Goal: Task Accomplishment & Management: Use online tool/utility

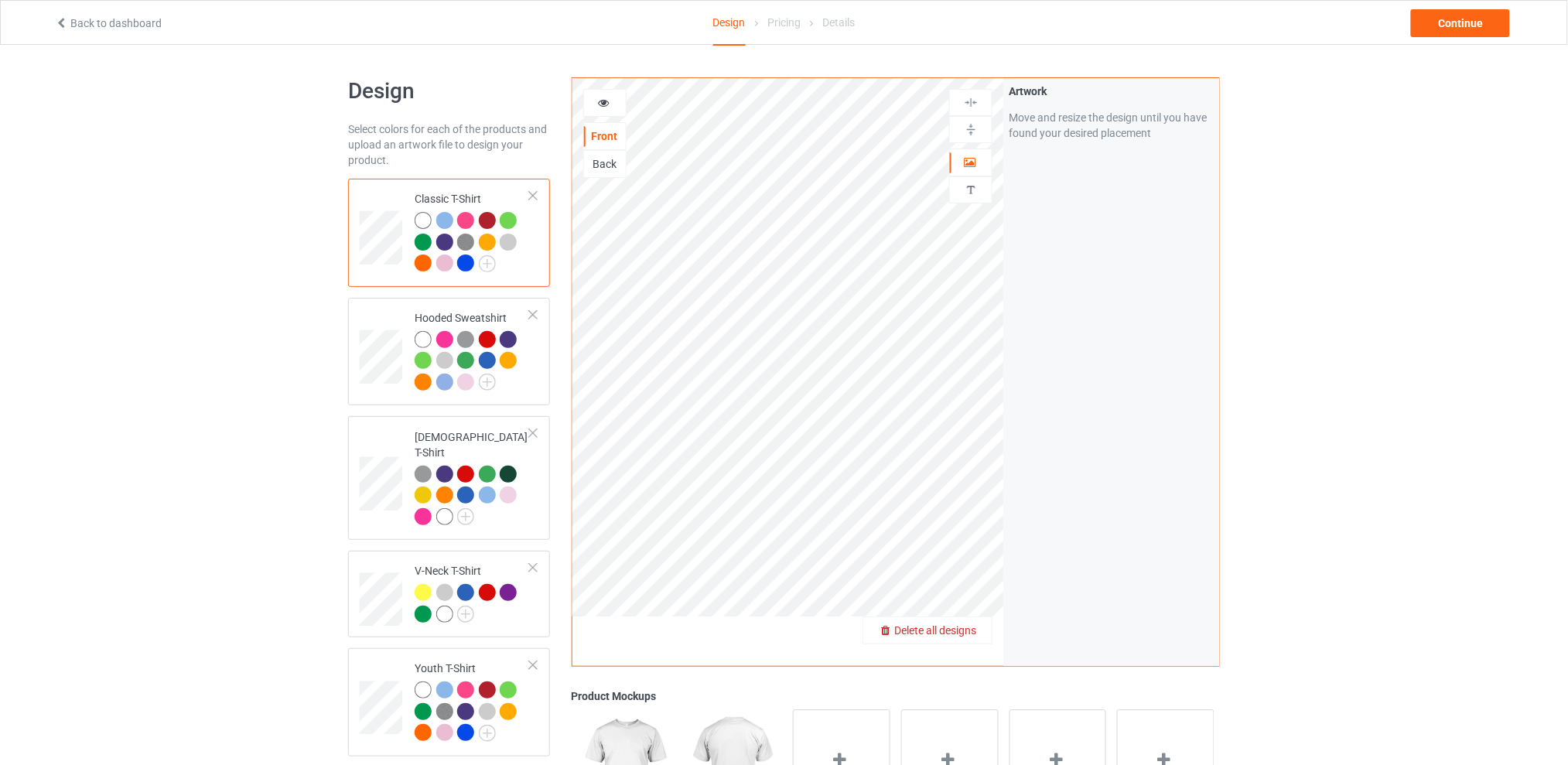
click at [974, 636] on span "Delete all designs" at bounding box center [936, 630] width 82 height 12
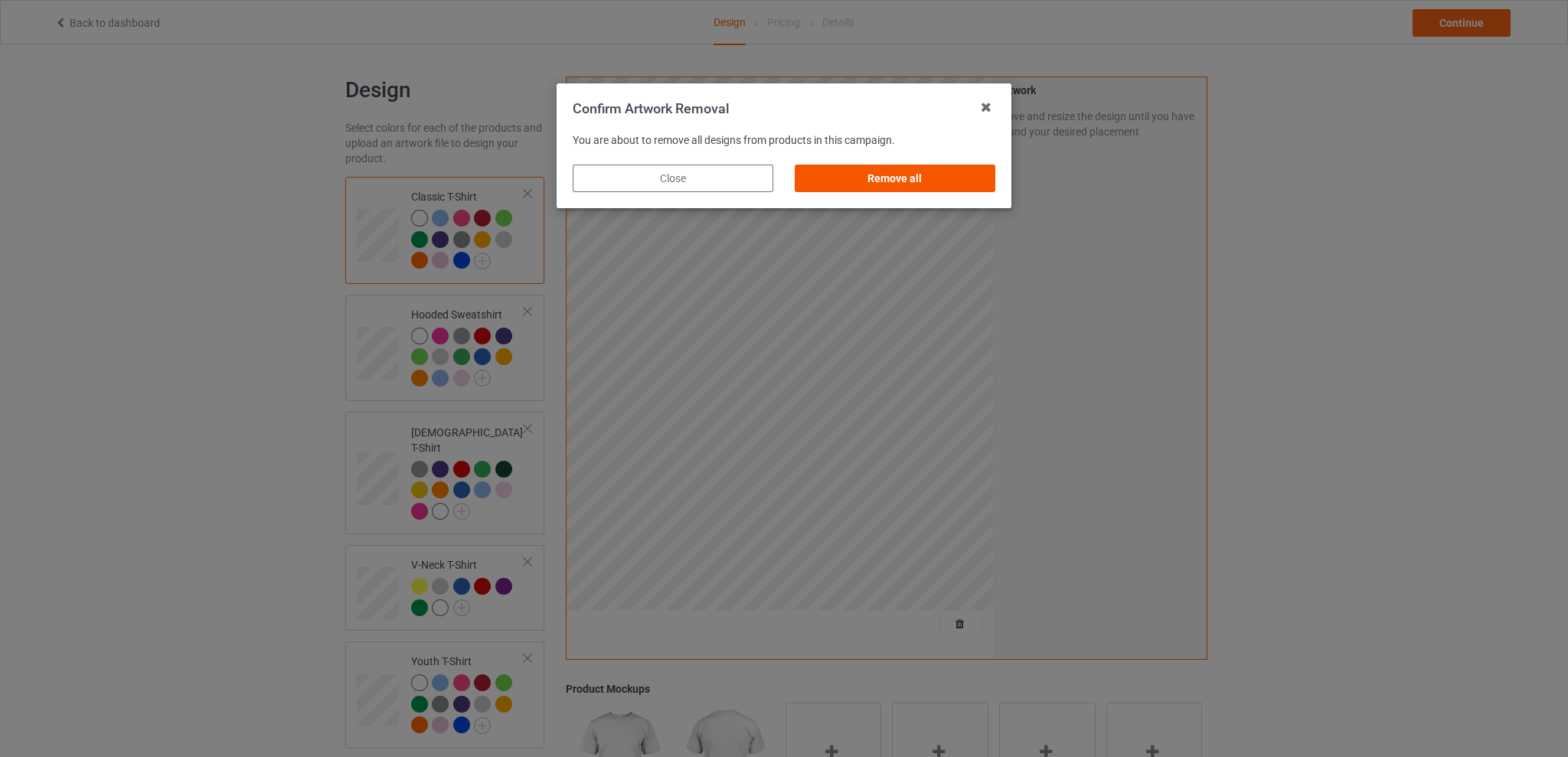
click at [926, 182] on div "Remove all" at bounding box center [894, 179] width 200 height 28
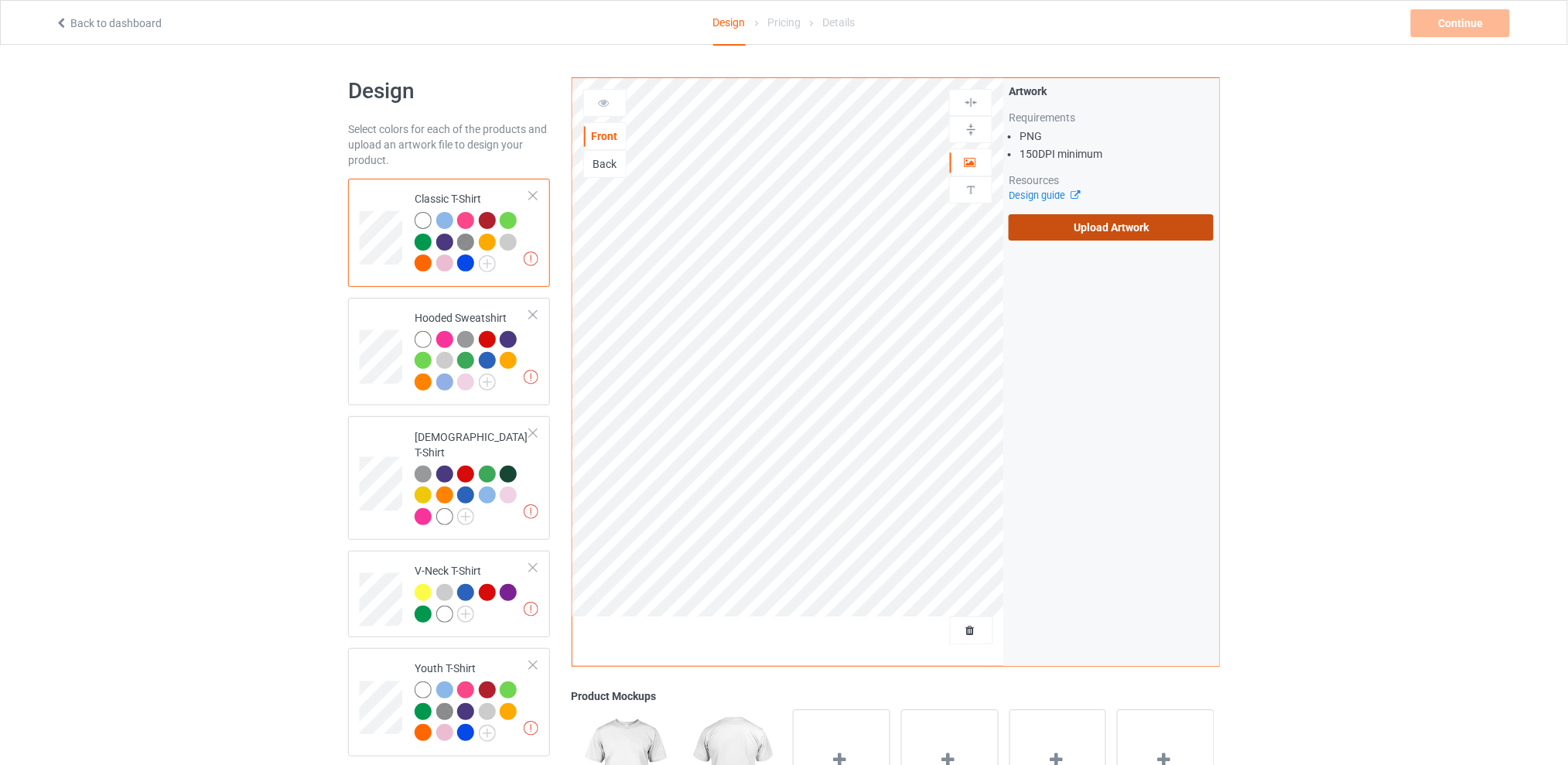
click at [1068, 219] on label "Upload Artwork" at bounding box center [1111, 227] width 205 height 26
click at [0, 0] on input "Upload Artwork" at bounding box center [0, 0] width 0 height 0
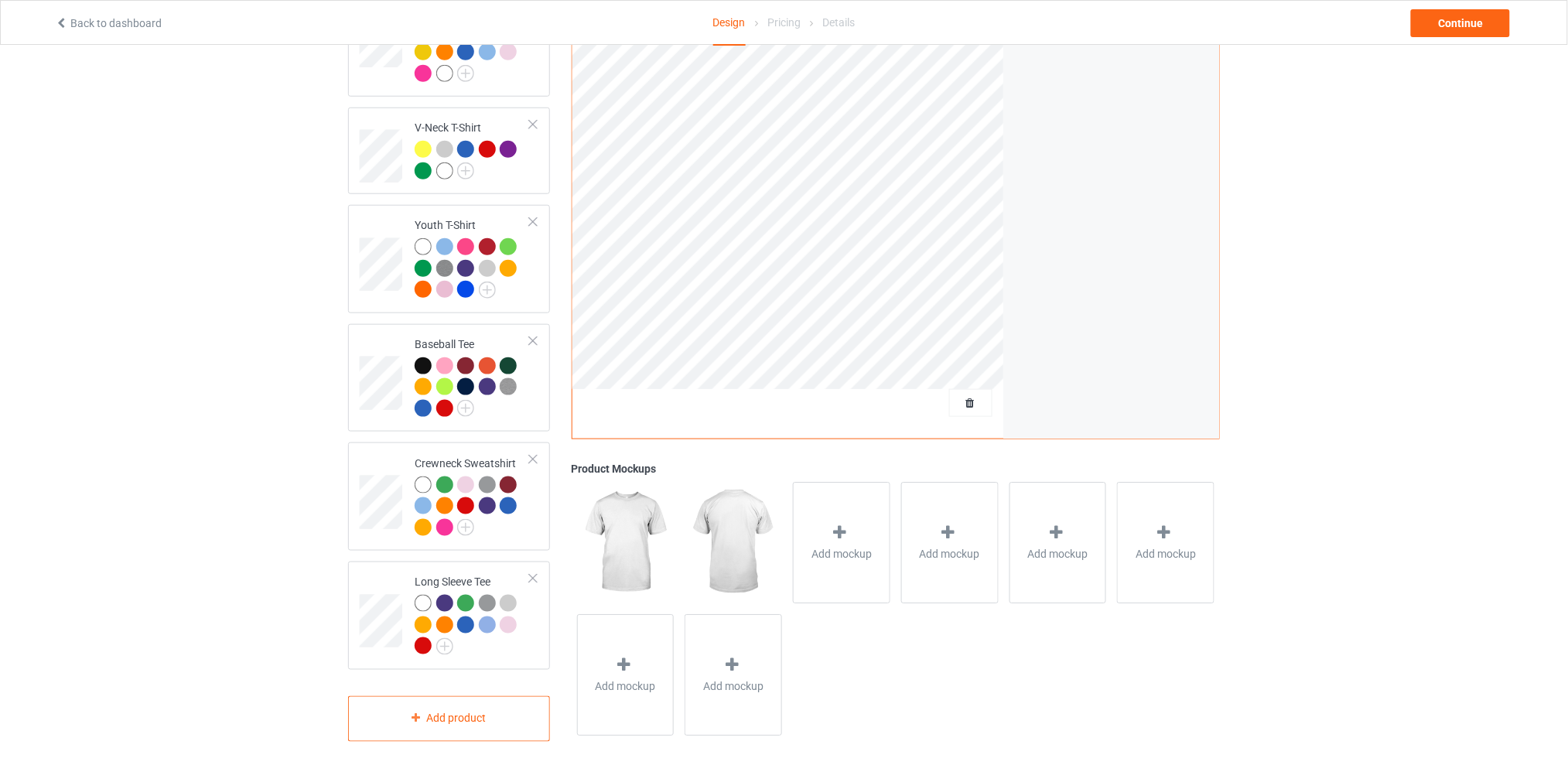
scroll to position [31, 0]
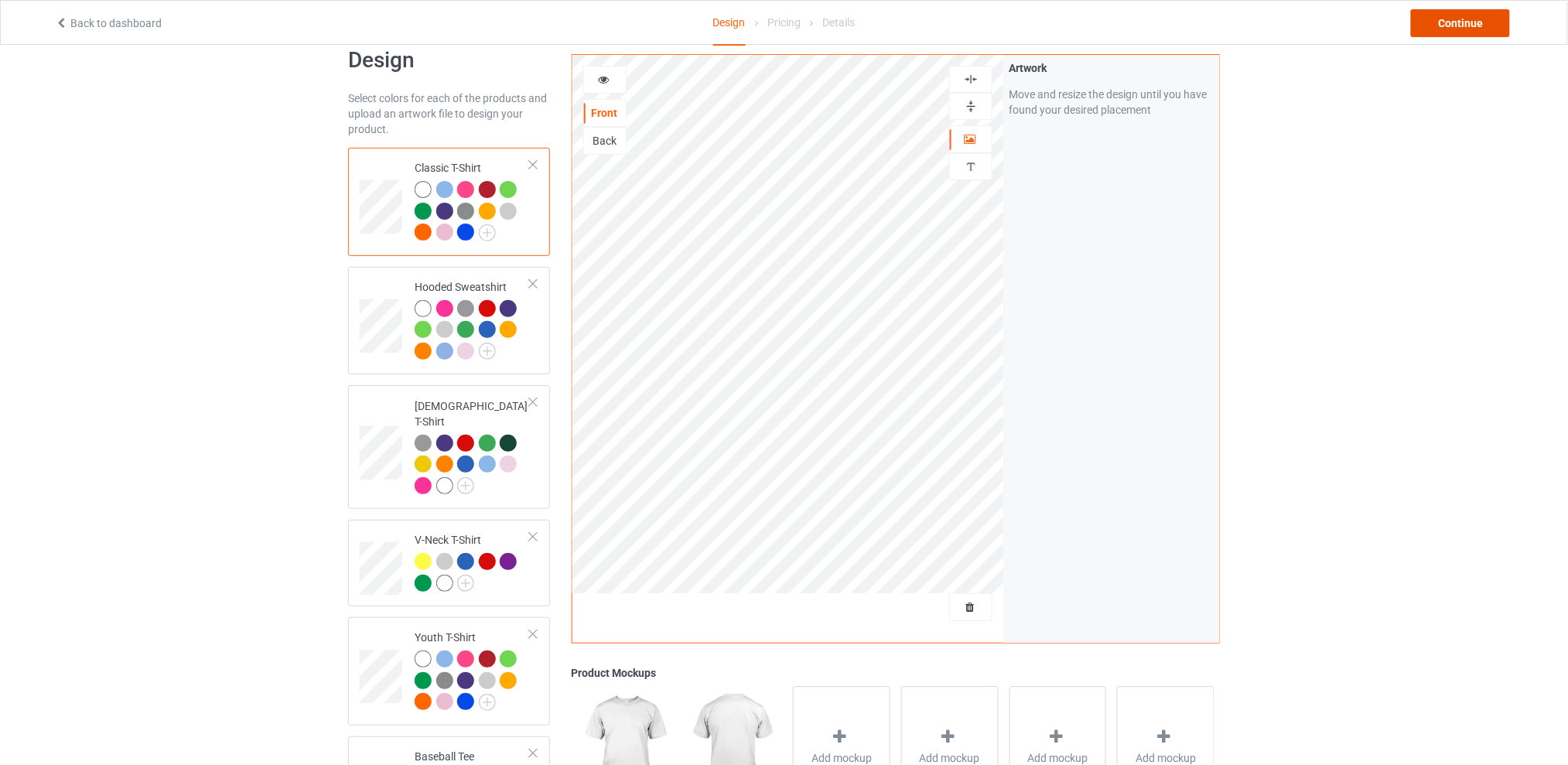
click at [1431, 16] on div "Continue" at bounding box center [1460, 23] width 99 height 28
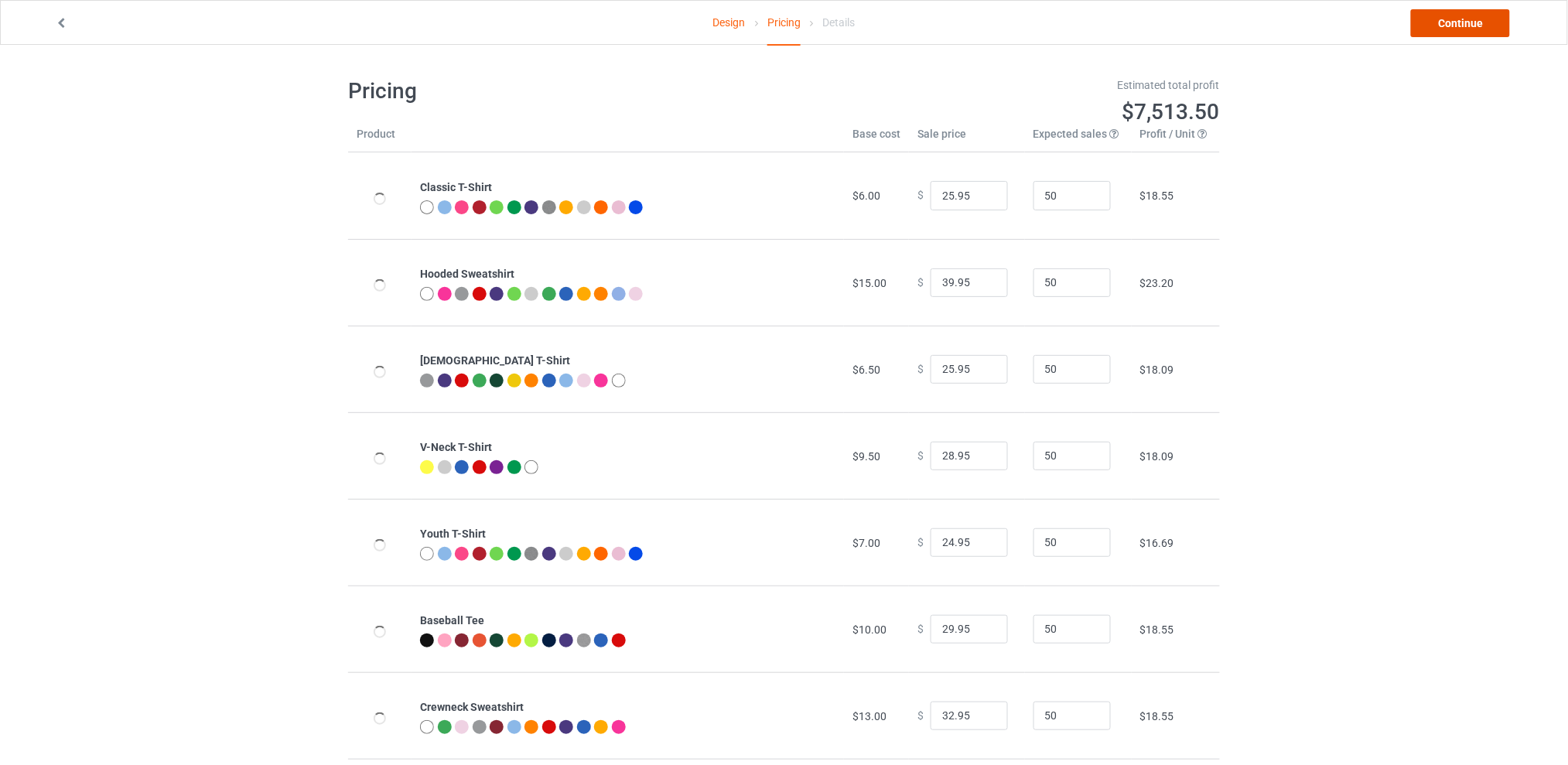
click at [1429, 20] on link "Continue" at bounding box center [1460, 23] width 99 height 28
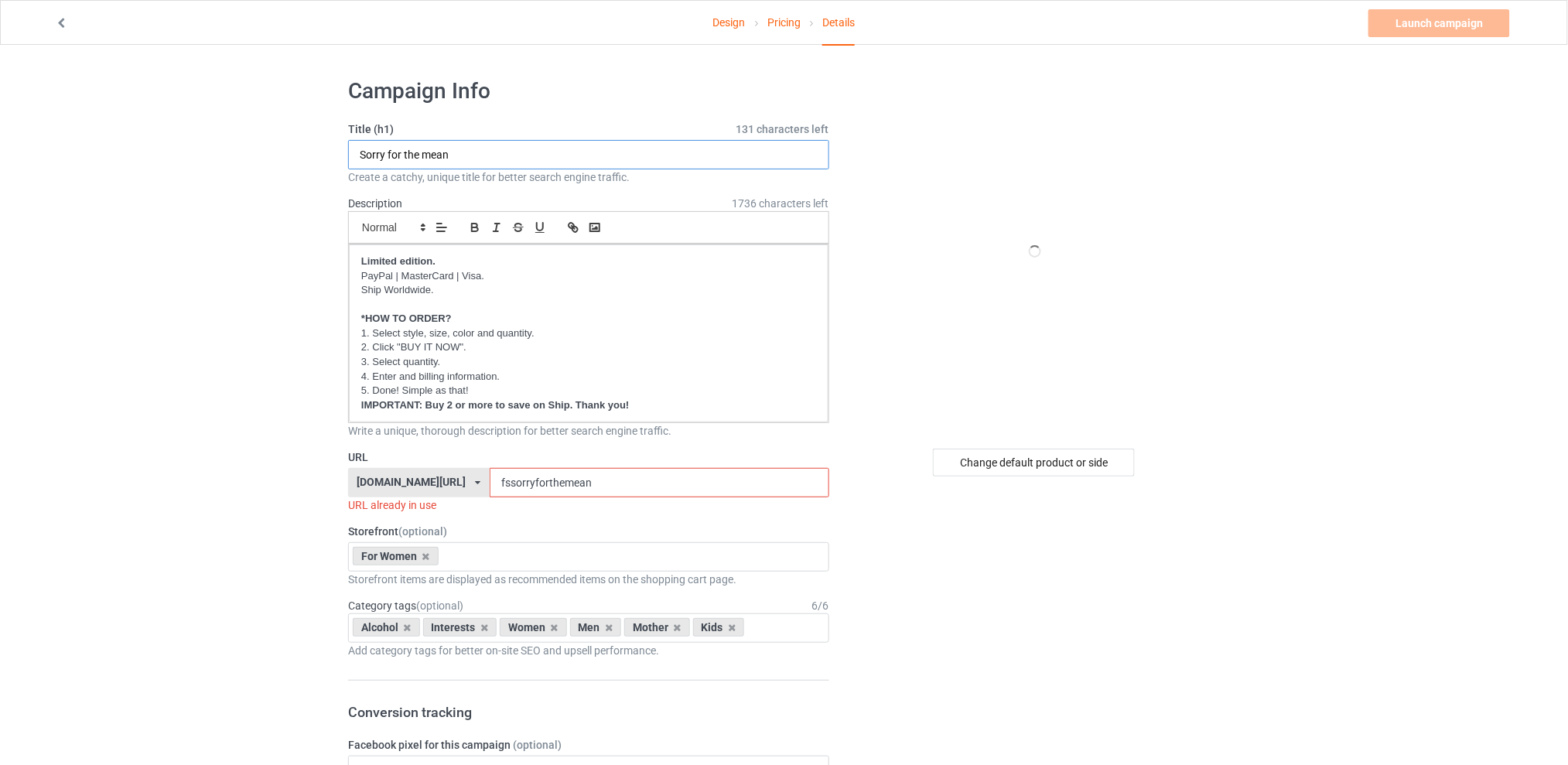
type input "Sorry i'm late his timing"
drag, startPoint x: 616, startPoint y: 483, endPoint x: 490, endPoint y: 483, distance: 126.0
click at [490, 483] on div "[DOMAIN_NAME][URL] [DOMAIN_NAME][URL] [DOMAIN_NAME][URL] [DOMAIN_NAME][URL] 5d7…" at bounding box center [588, 483] width 481 height 29
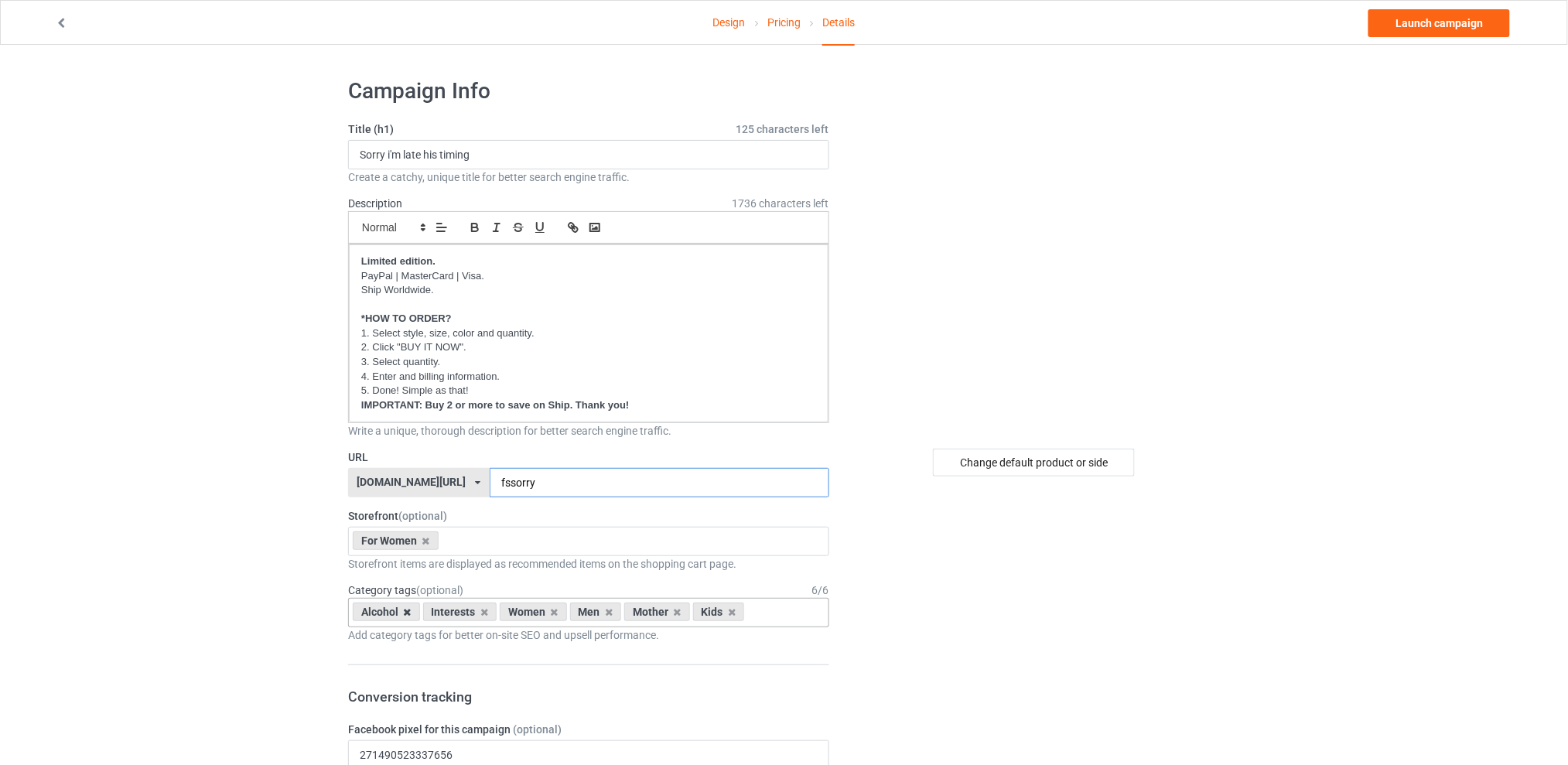
type input "fssorry"
click at [406, 612] on icon at bounding box center [408, 612] width 8 height 10
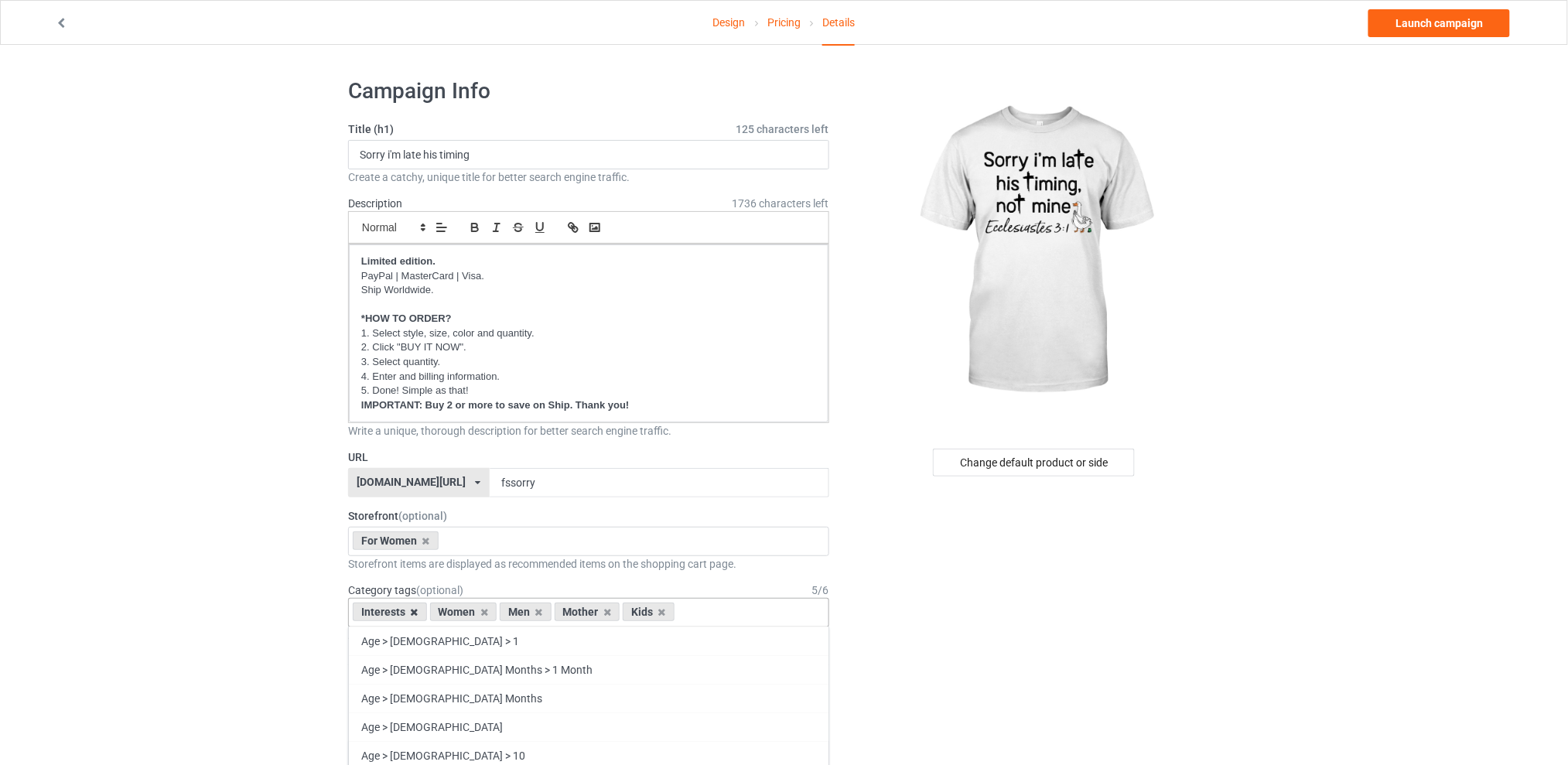
click at [411, 614] on icon at bounding box center [415, 612] width 8 height 10
click at [464, 613] on icon at bounding box center [462, 612] width 8 height 10
click at [473, 612] on icon at bounding box center [476, 612] width 8 height 10
click at [466, 612] on div "Kids" at bounding box center [449, 612] width 52 height 19
click at [461, 612] on icon at bounding box center [462, 612] width 8 height 10
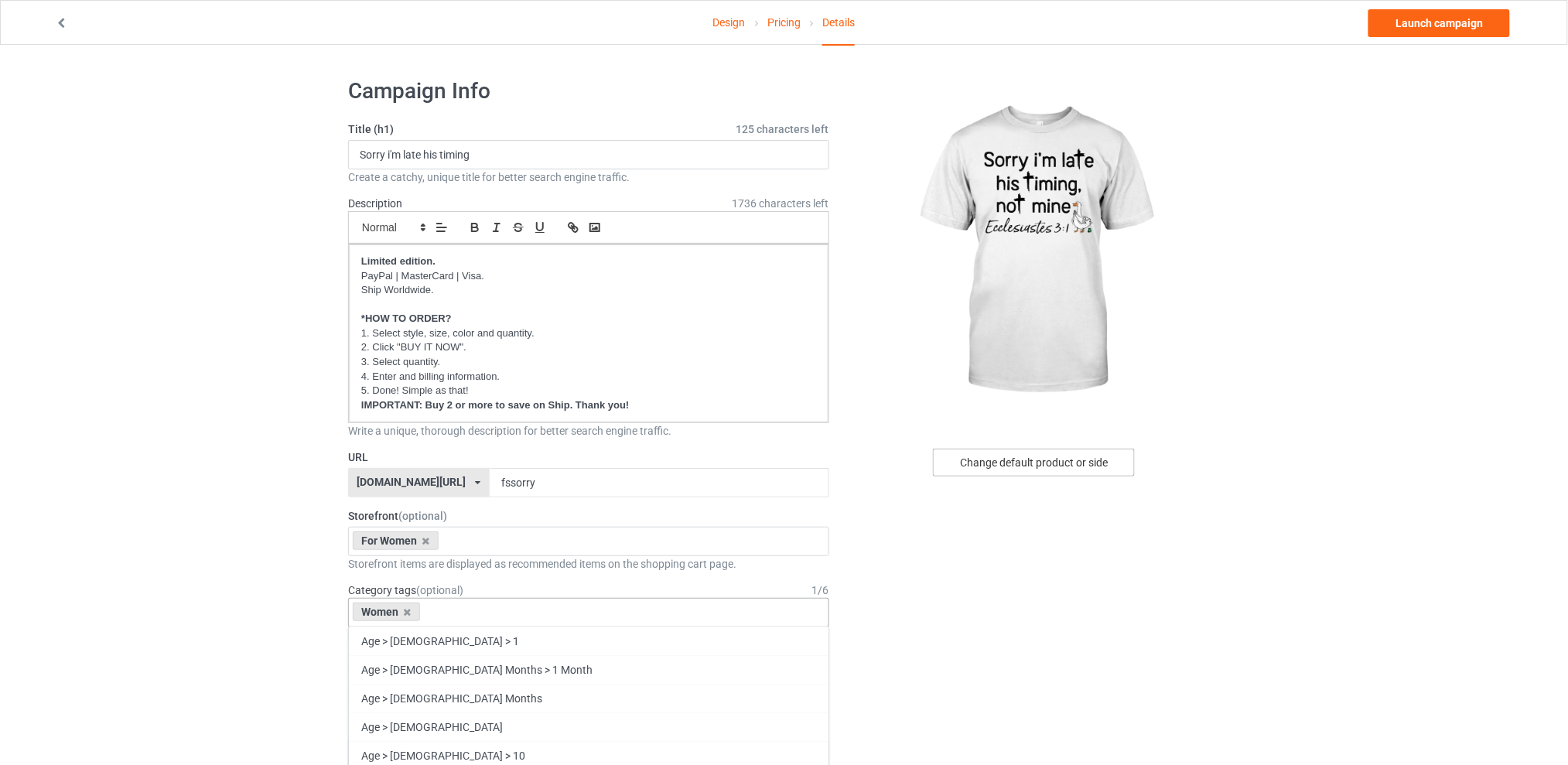
click at [1018, 465] on div "Change default product or side" at bounding box center [1034, 463] width 202 height 28
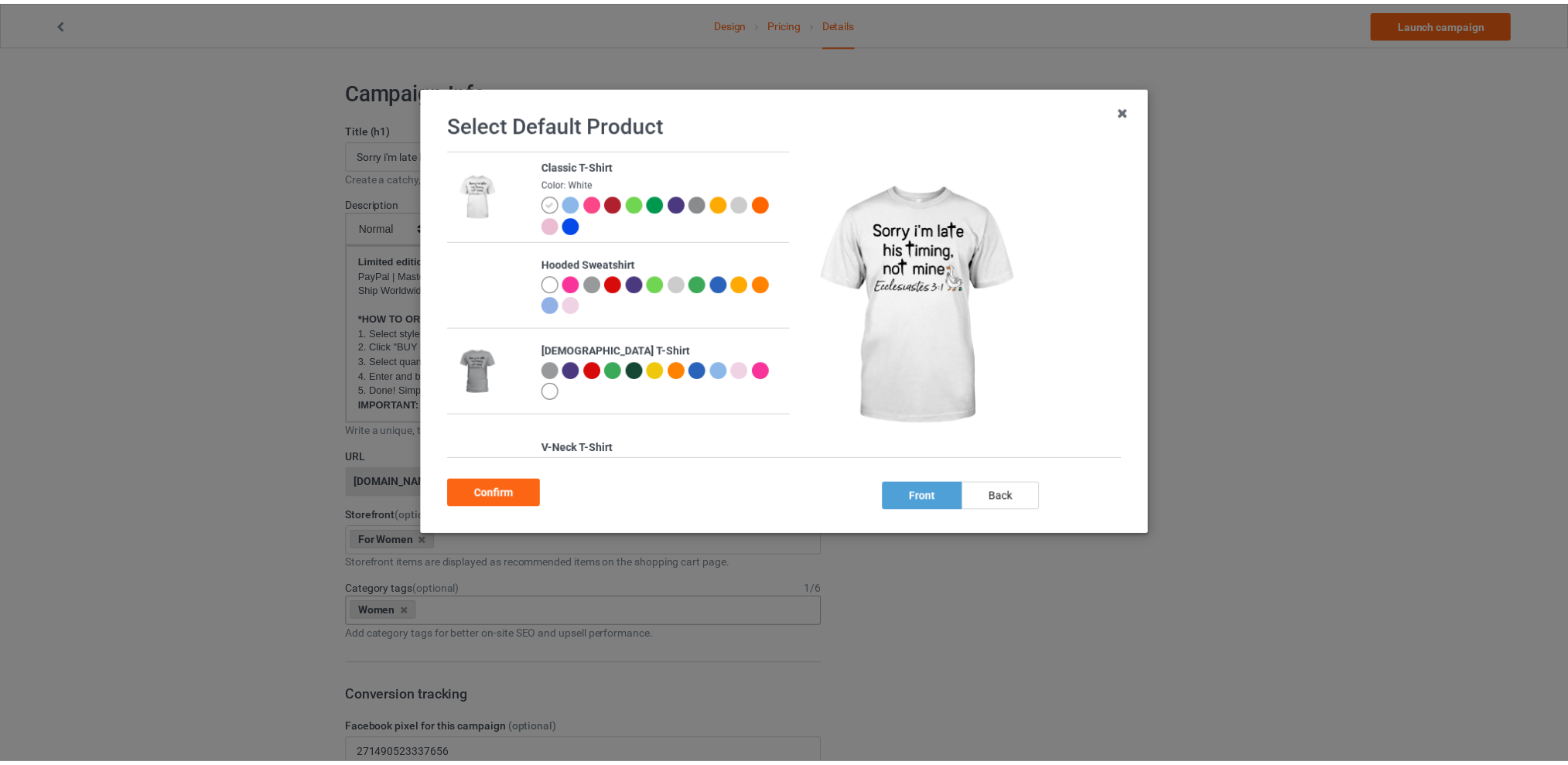
scroll to position [287, 0]
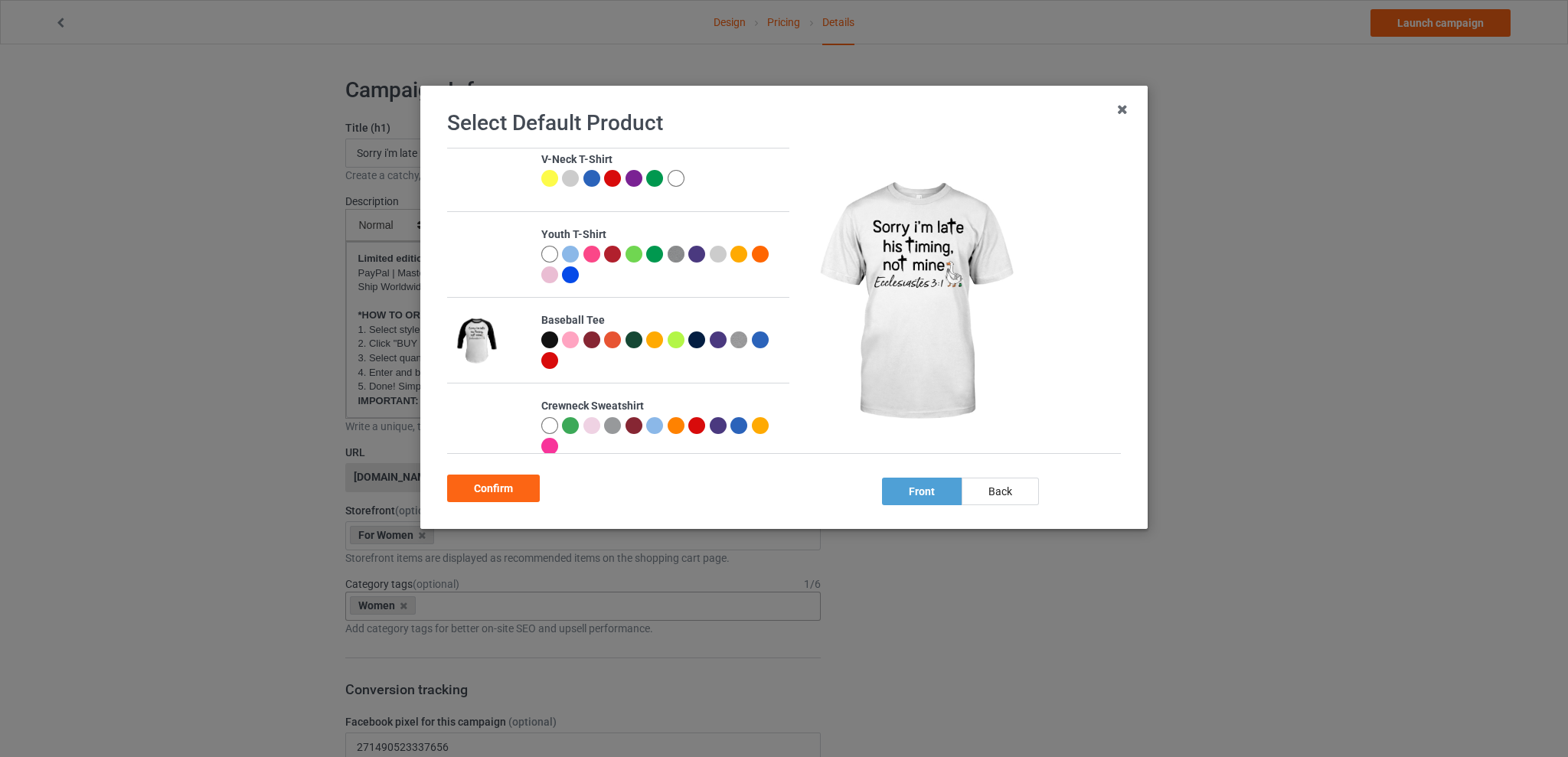
click at [558, 442] on div at bounding box center [550, 446] width 17 height 17
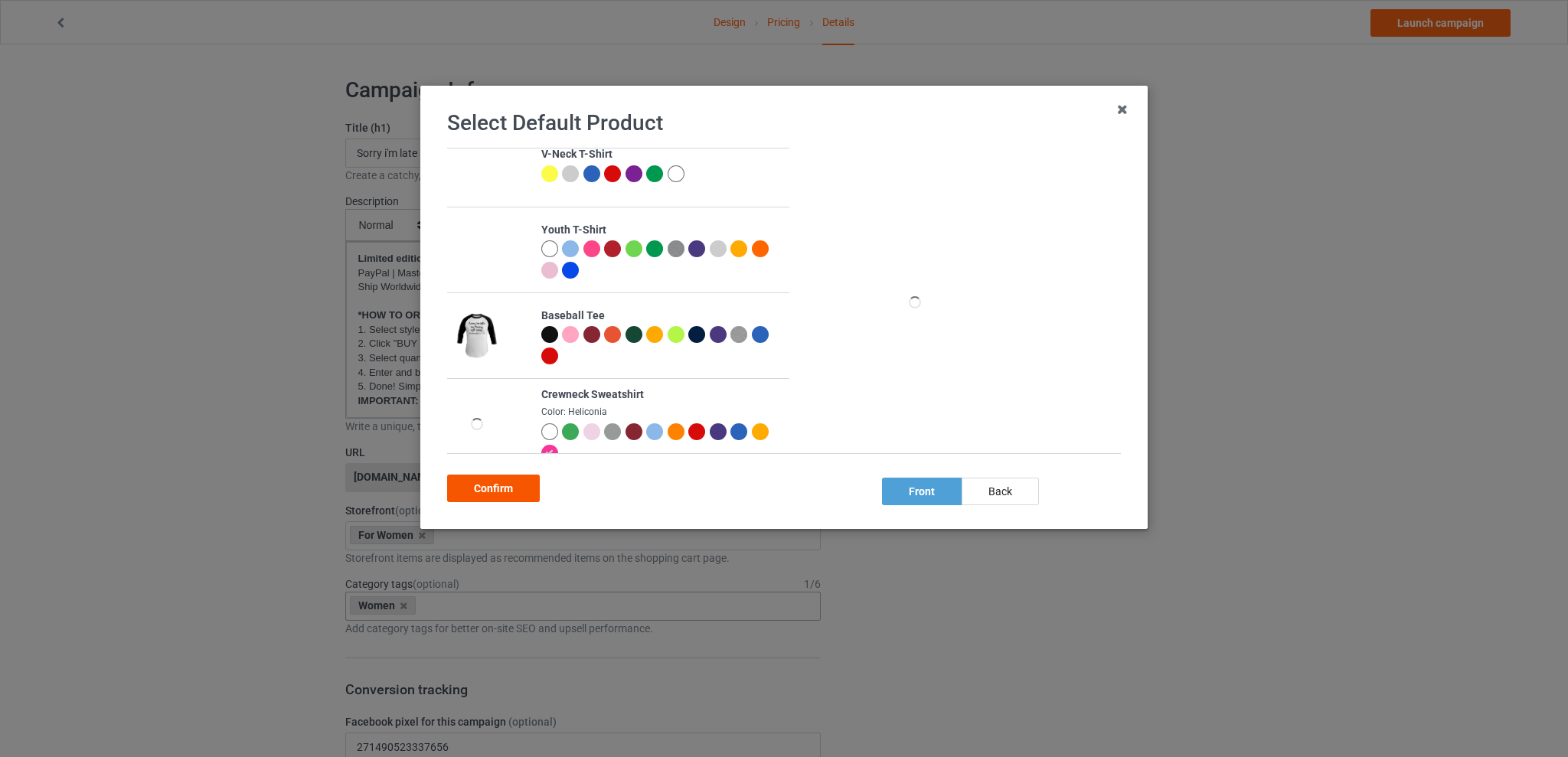
click at [516, 484] on div "Confirm" at bounding box center [493, 489] width 93 height 28
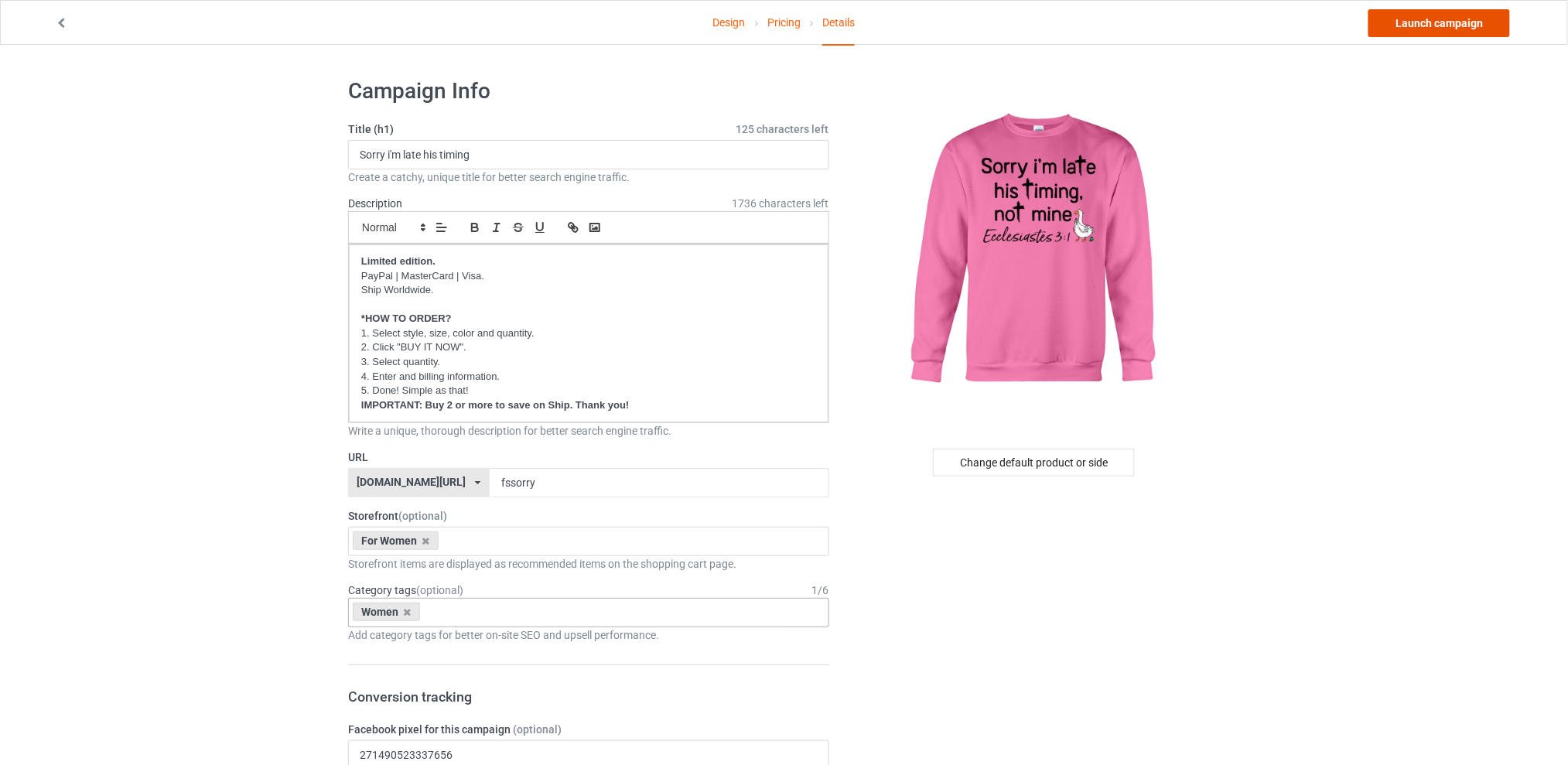
click at [1444, 16] on link "Launch campaign" at bounding box center [1439, 23] width 142 height 28
